Goal: Check status: Check status

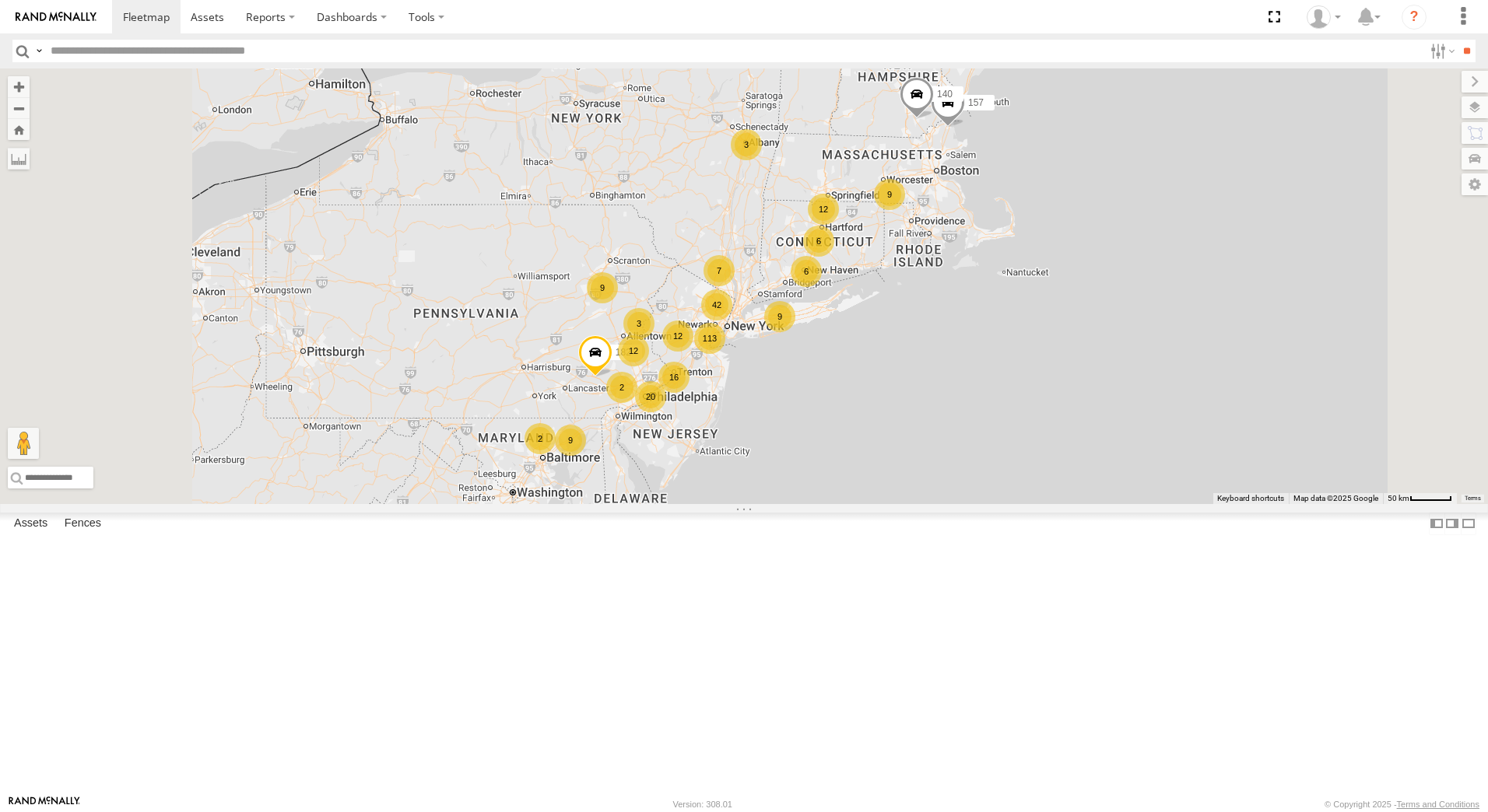
click at [822, 287] on div "6" at bounding box center [806, 271] width 31 height 31
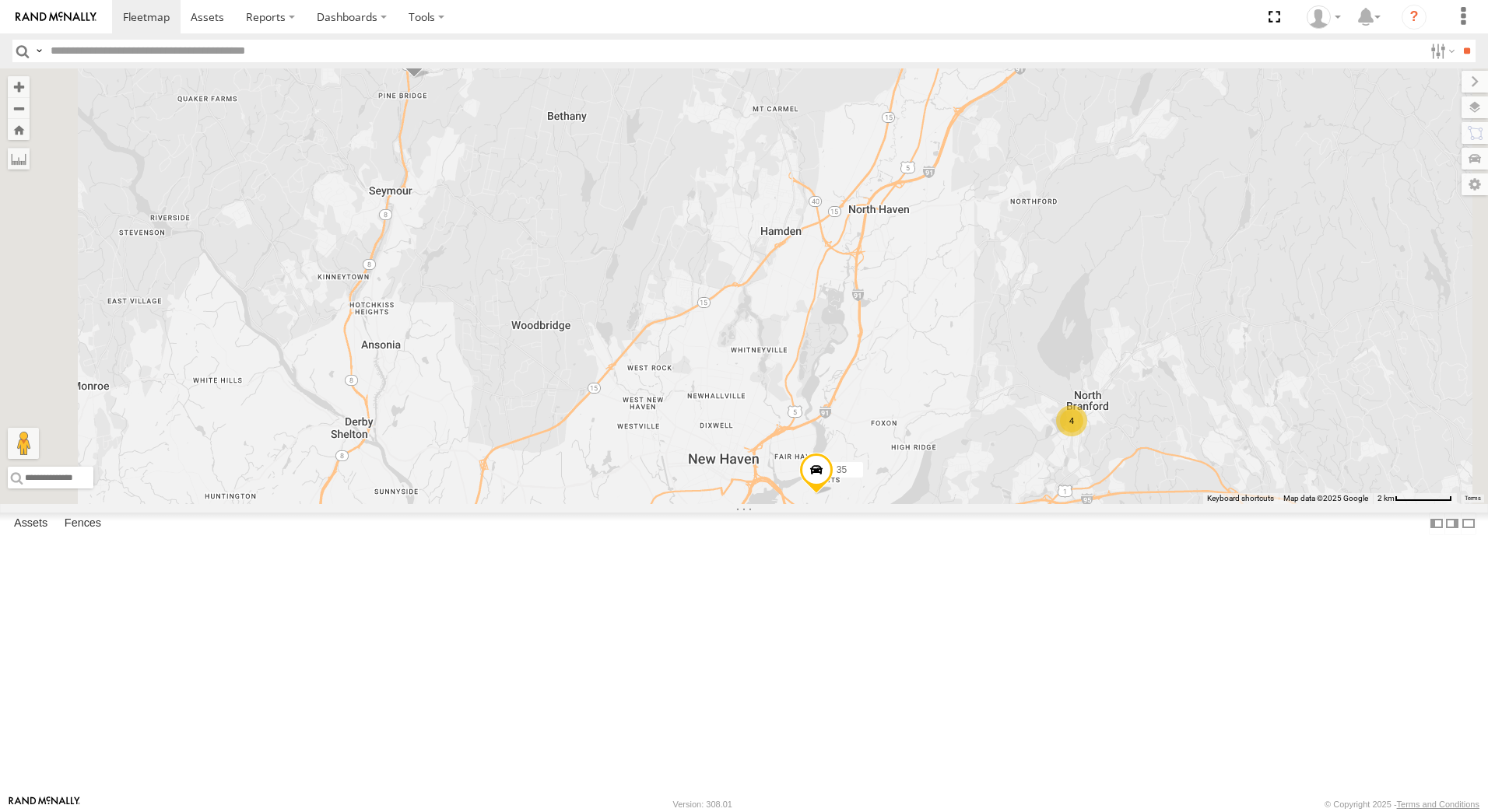
click at [1087, 437] on div "4" at bounding box center [1071, 420] width 31 height 31
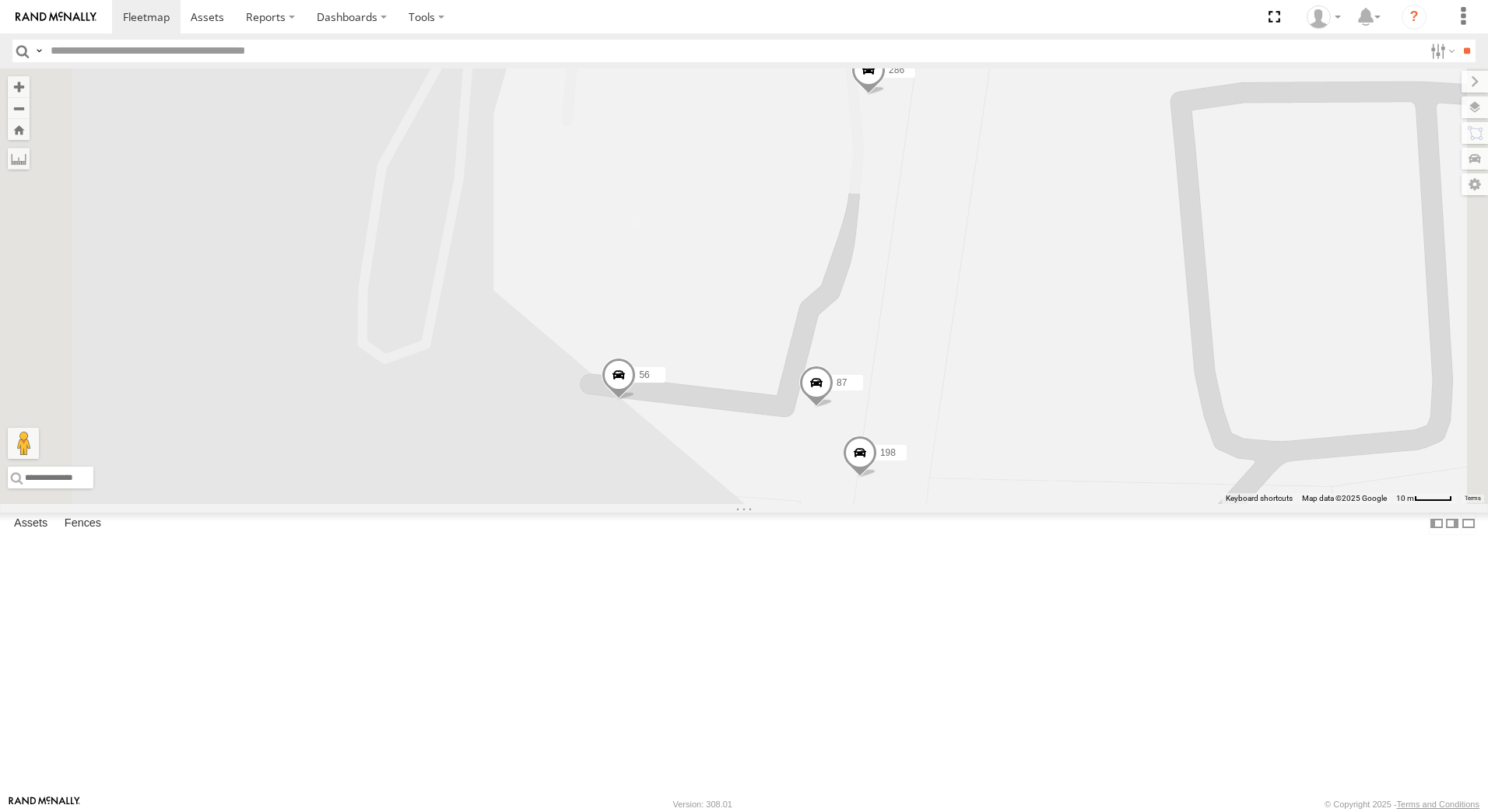
click at [877, 478] on span at bounding box center [860, 457] width 34 height 42
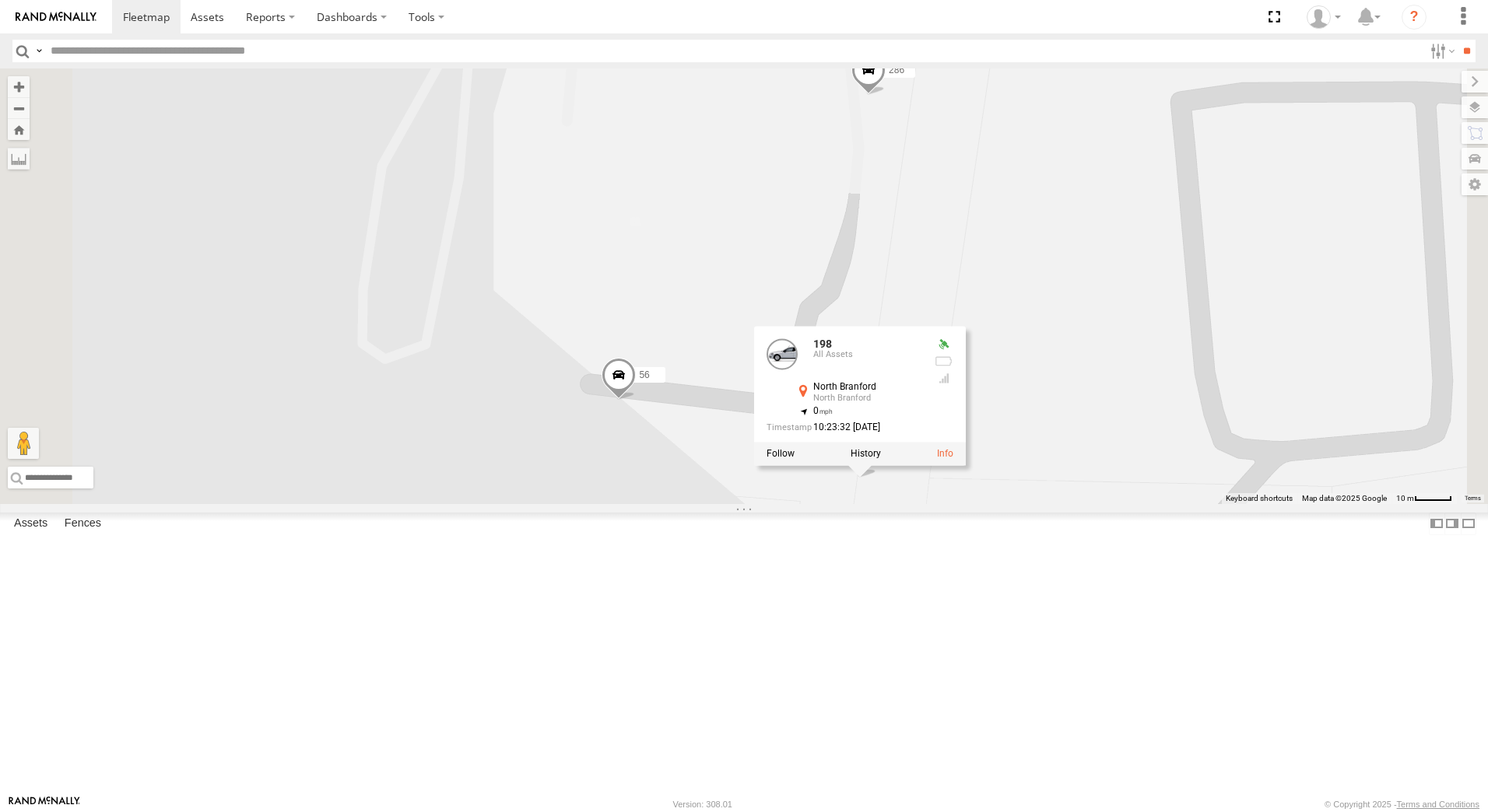
click at [1026, 504] on div "157 182 140 35 57 56 198 87 286 198 All Assets North Branford North Branford 41…" at bounding box center [744, 286] width 1488 height 436
